Goal: Task Accomplishment & Management: Manage account settings

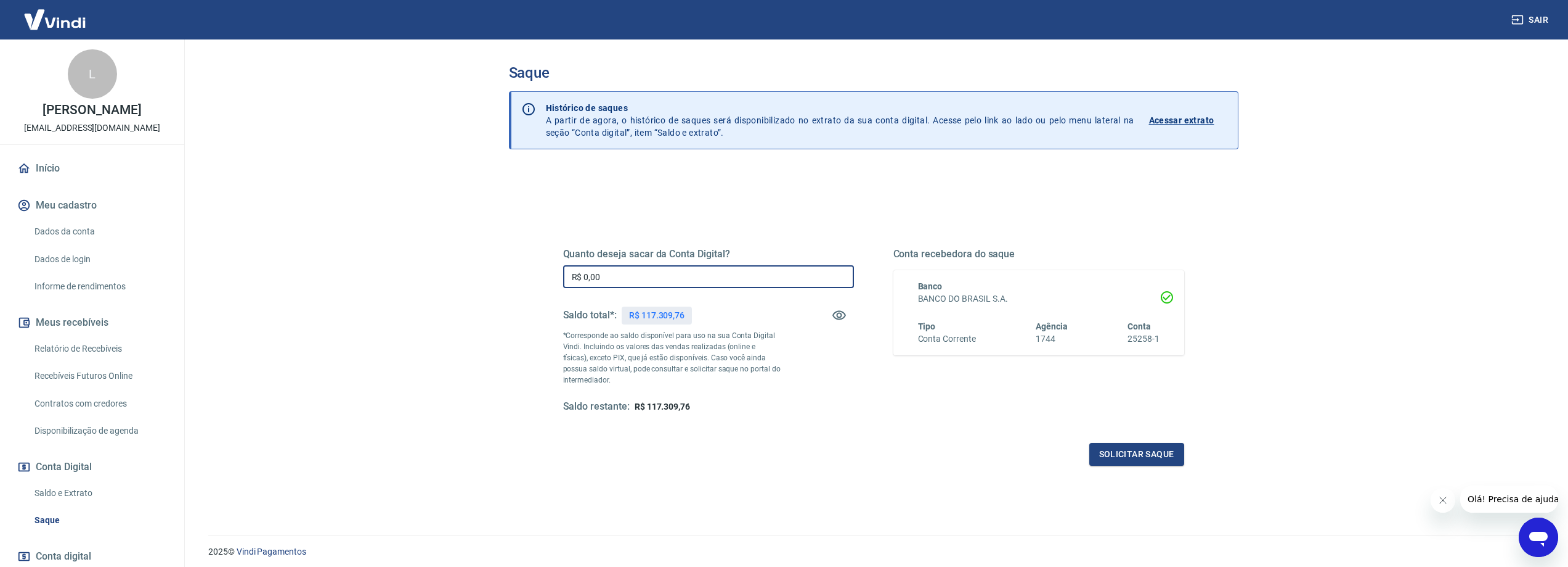
click at [619, 284] on input "R$ 0,00" at bounding box center [708, 277] width 291 height 23
type input "R$ 40.000,00"
click at [1150, 459] on button "Solicitar saque" at bounding box center [1137, 454] width 95 height 23
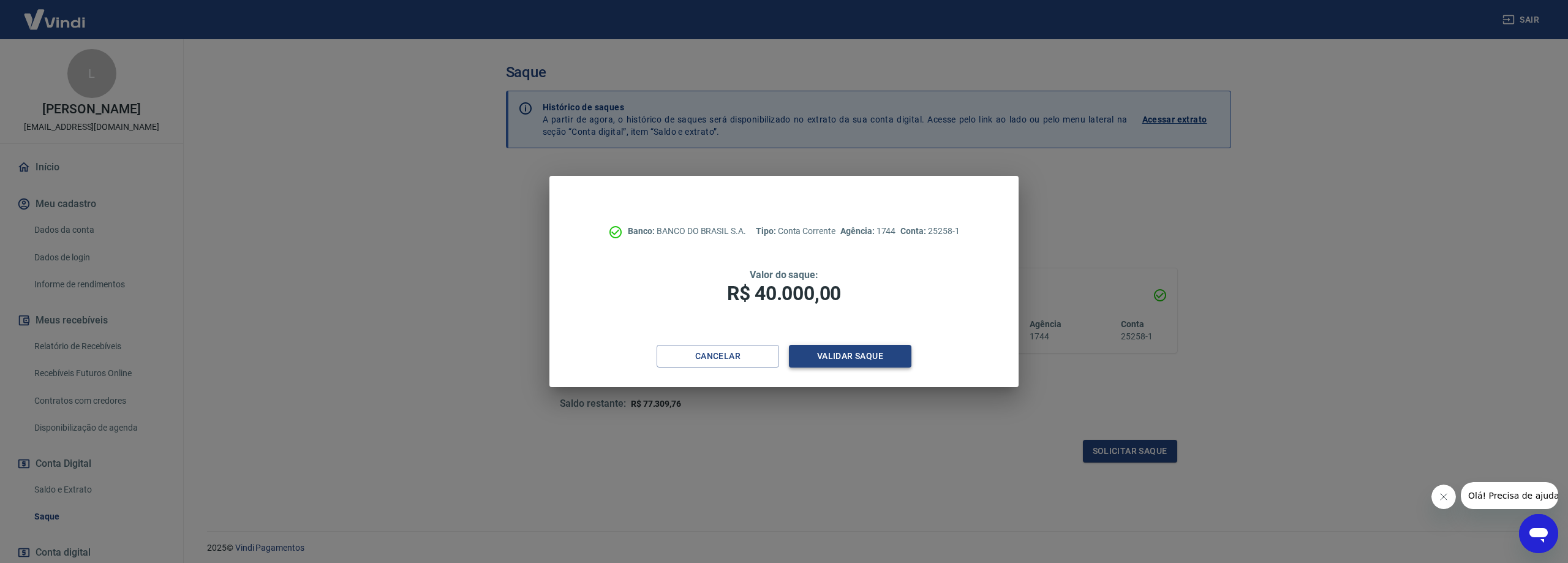
click at [883, 355] on button "Validar saque" at bounding box center [850, 356] width 123 height 23
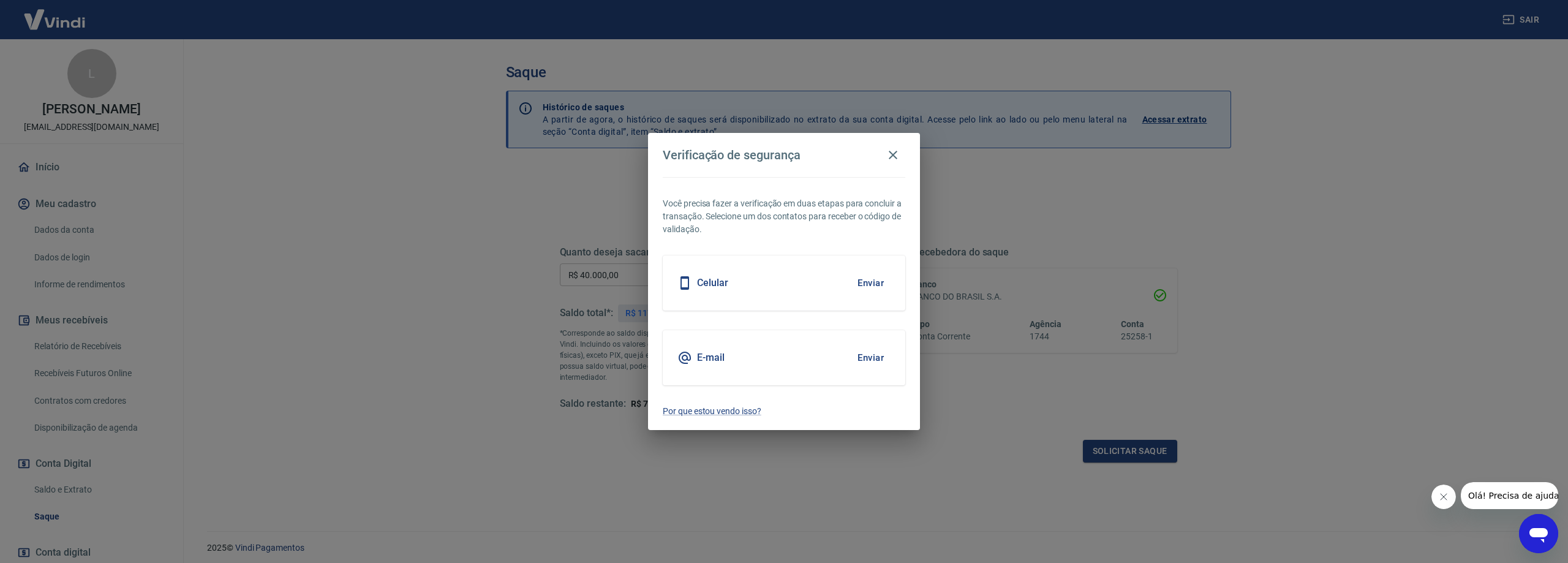
click at [864, 288] on button "Enviar" at bounding box center [870, 283] width 40 height 26
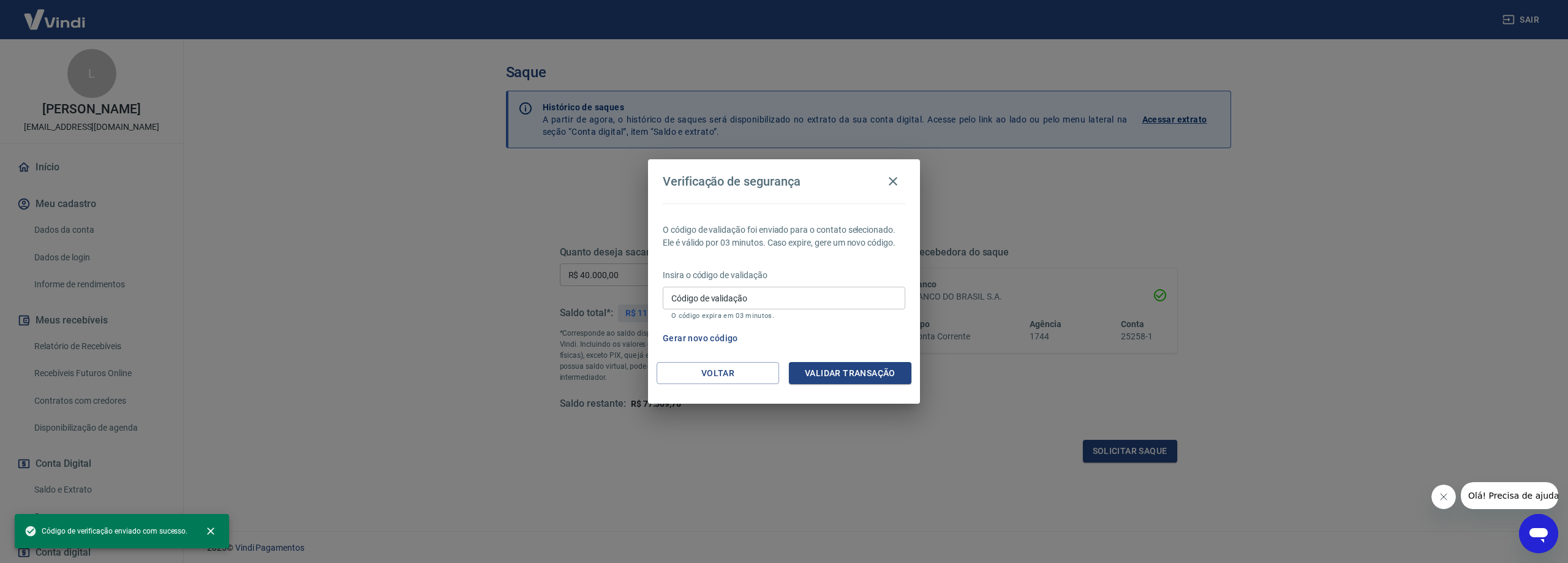
click at [858, 306] on input "Código de validação" at bounding box center [784, 298] width 243 height 23
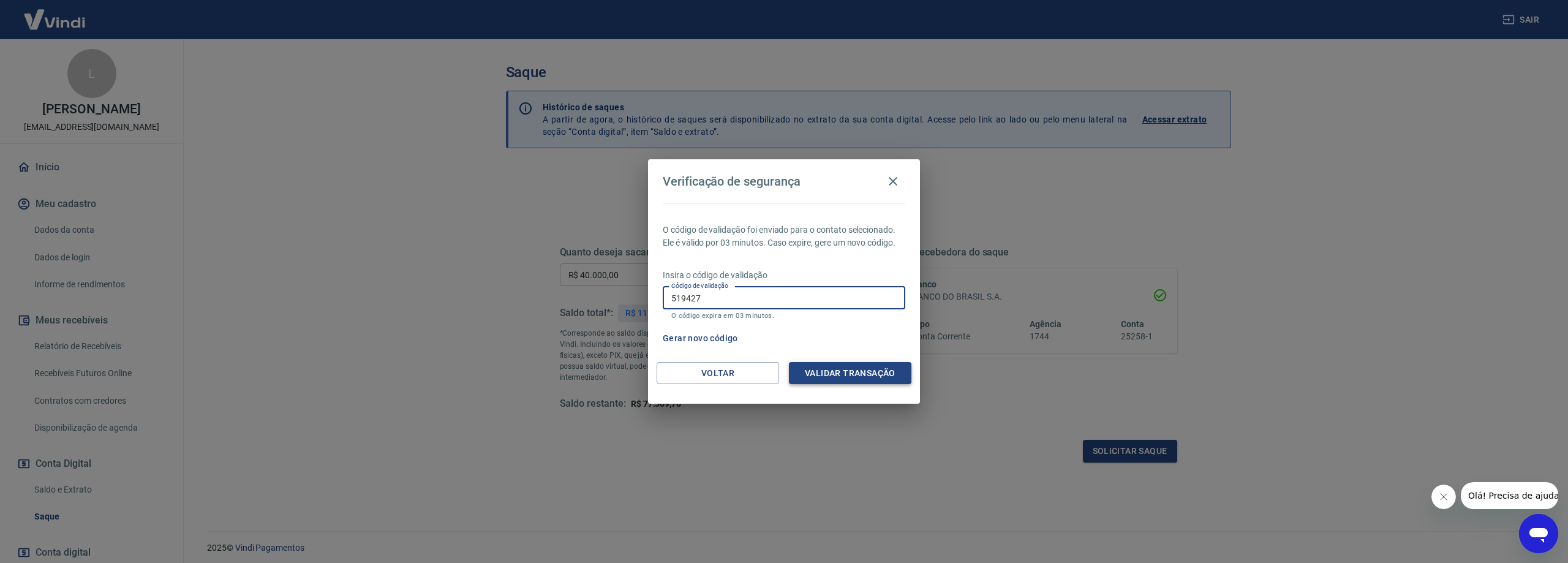
type input "519427"
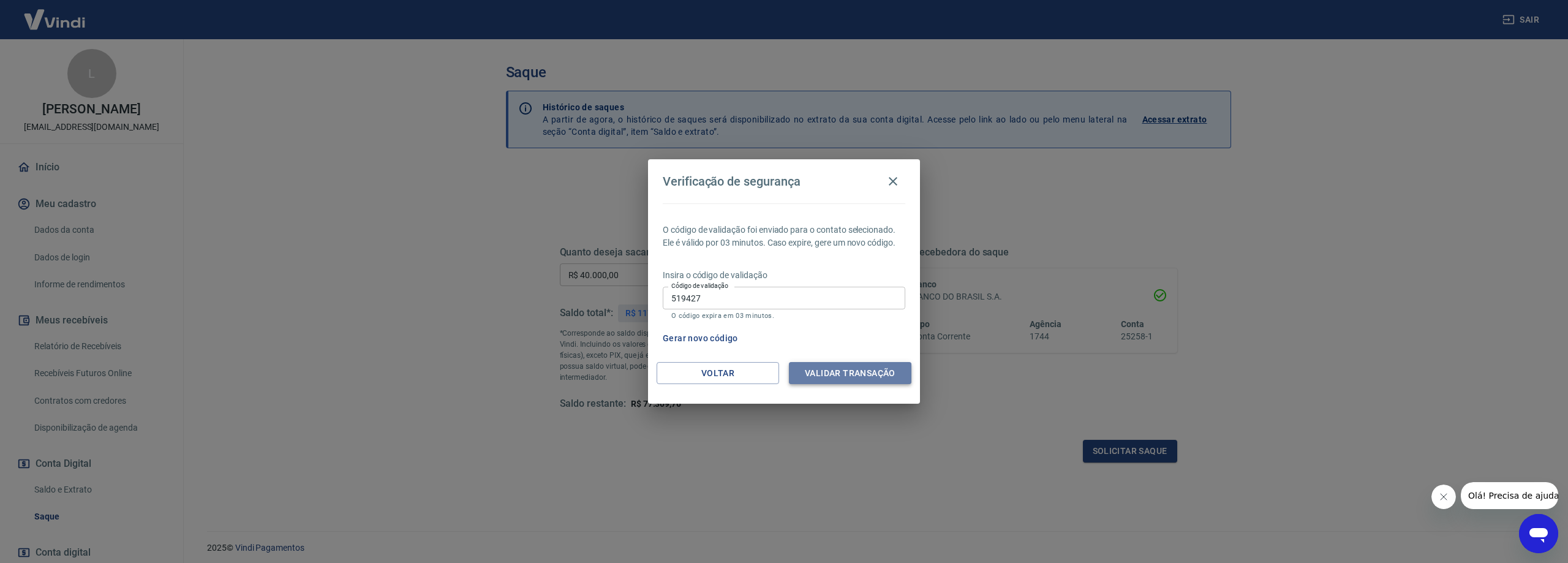
click at [849, 373] on button "Validar transação" at bounding box center [850, 373] width 123 height 23
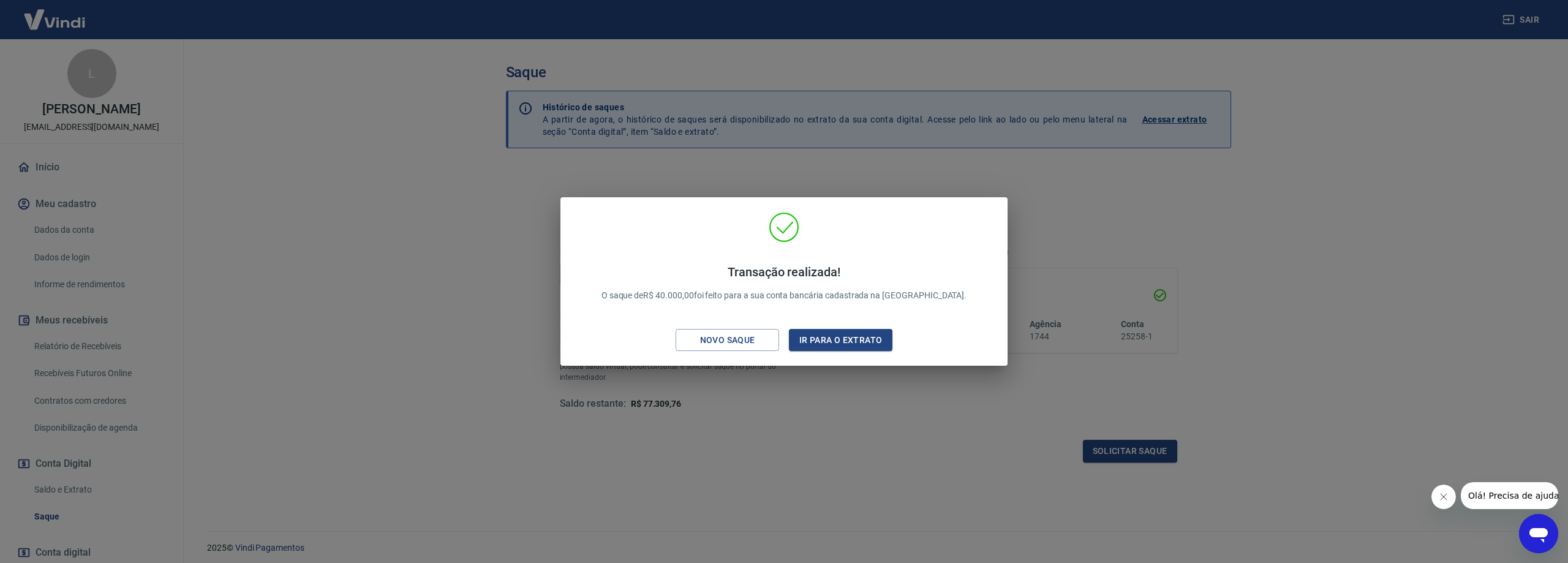
drag, startPoint x: 783, startPoint y: 442, endPoint x: 788, endPoint y: 429, distance: 13.9
click at [788, 429] on div "Transação realizada! O saque de R$ 40.000,00 foi feito para a sua conta bancári…" at bounding box center [784, 282] width 1568 height 563
